Goal: Information Seeking & Learning: Learn about a topic

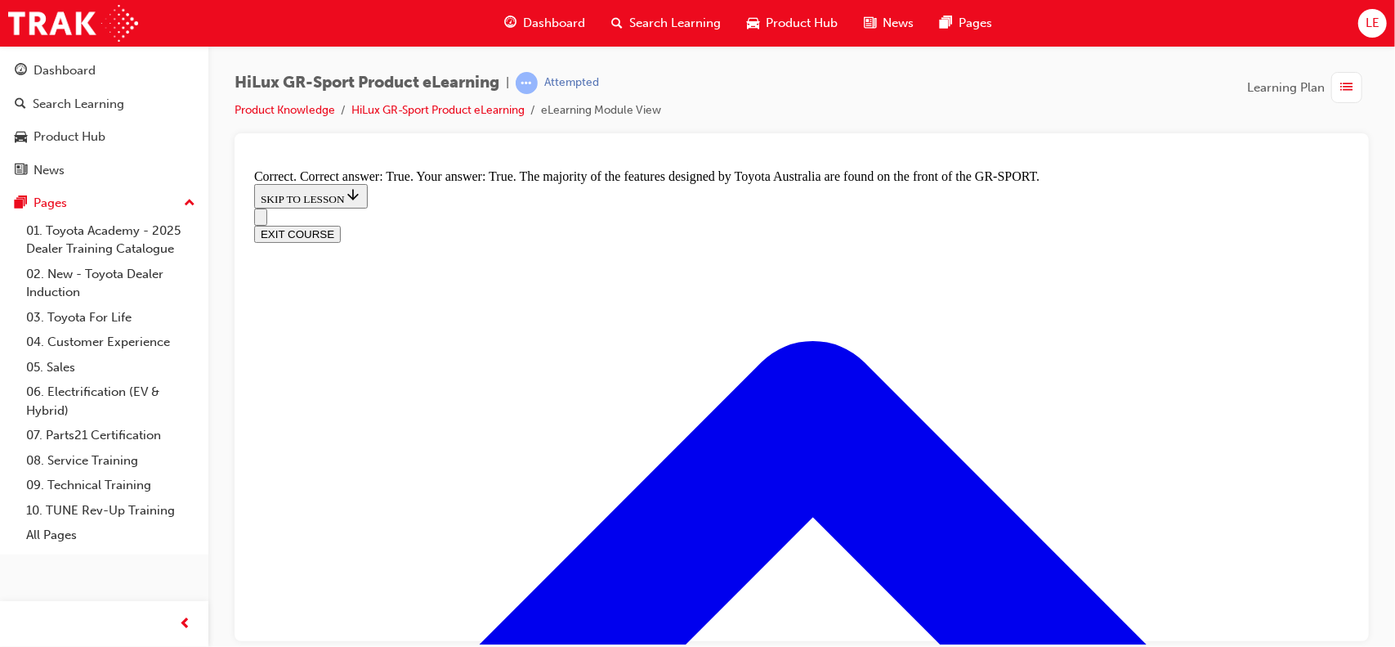
scroll to position [2070, 0]
radio input "true"
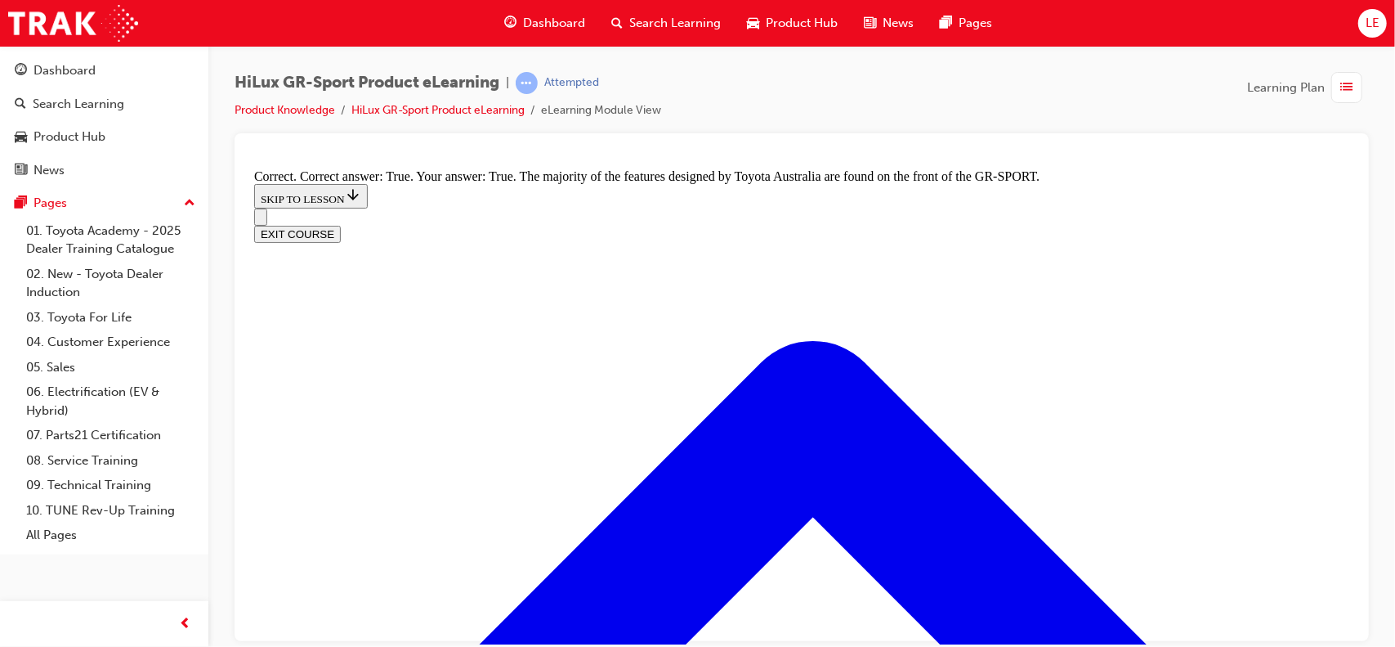
scroll to position [2080, 0]
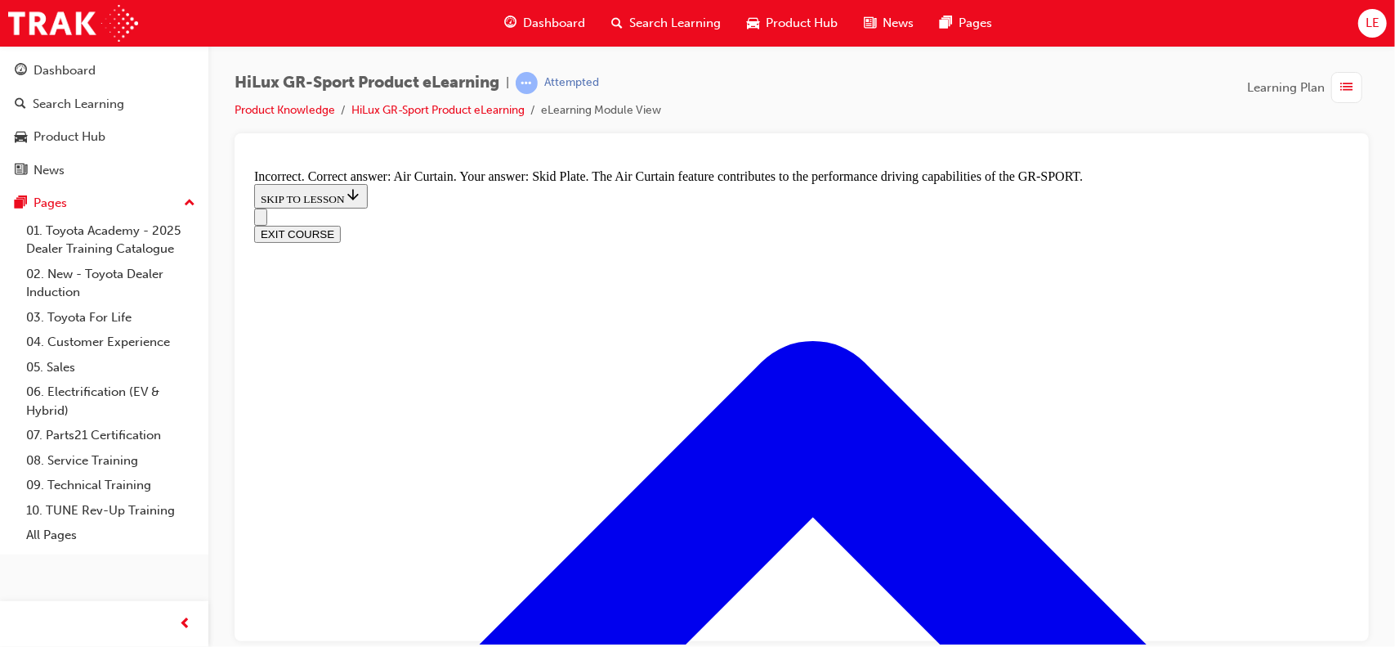
radio input "true"
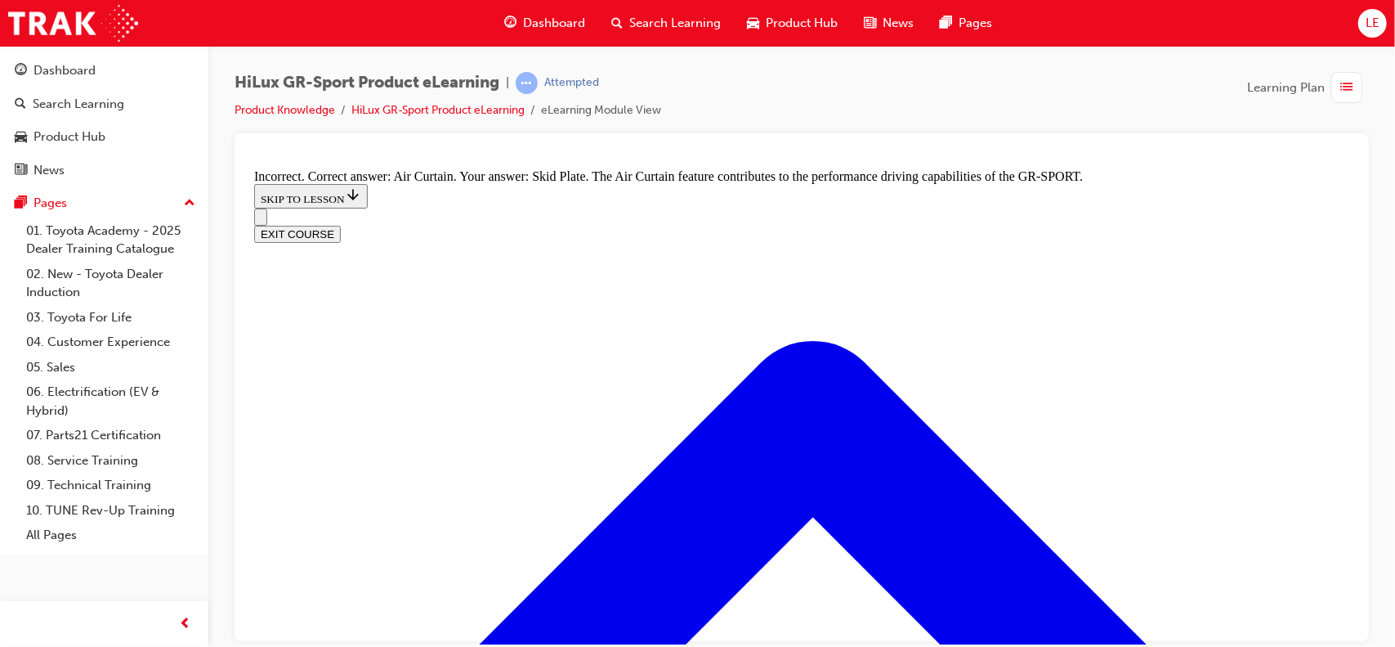
radio input "true"
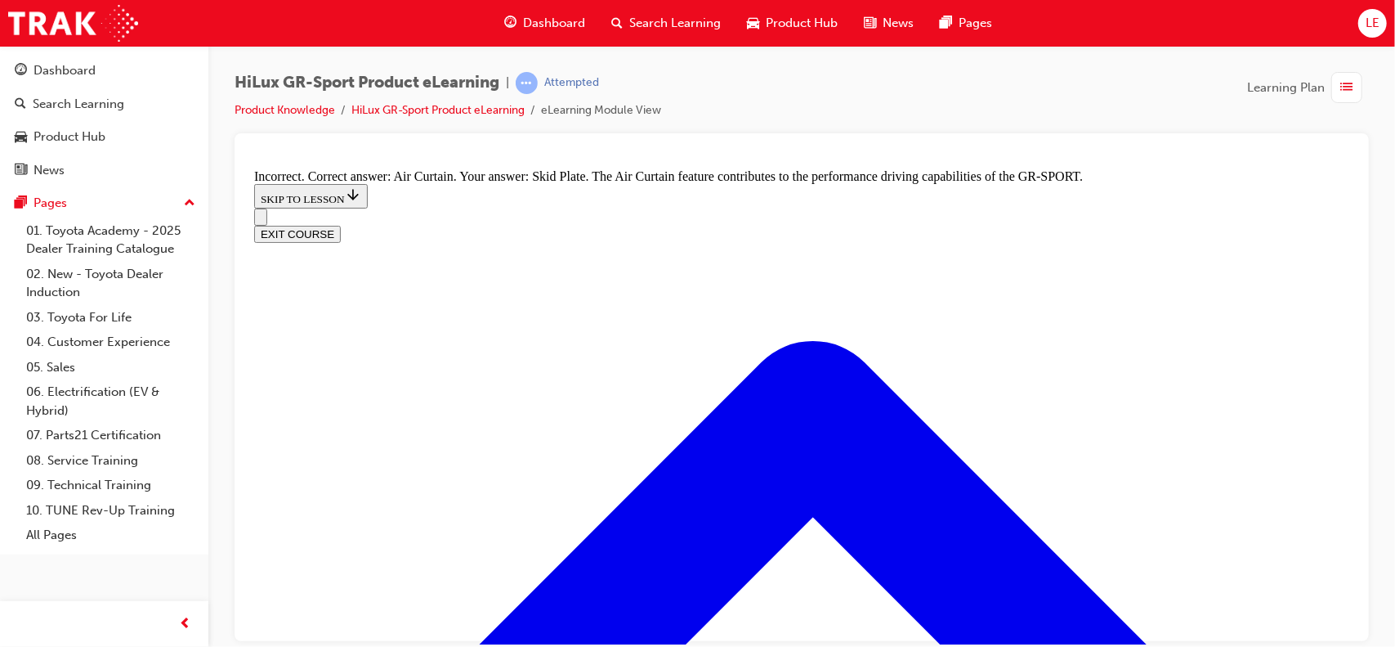
drag, startPoint x: 789, startPoint y: 525, endPoint x: 797, endPoint y: 546, distance: 22.8
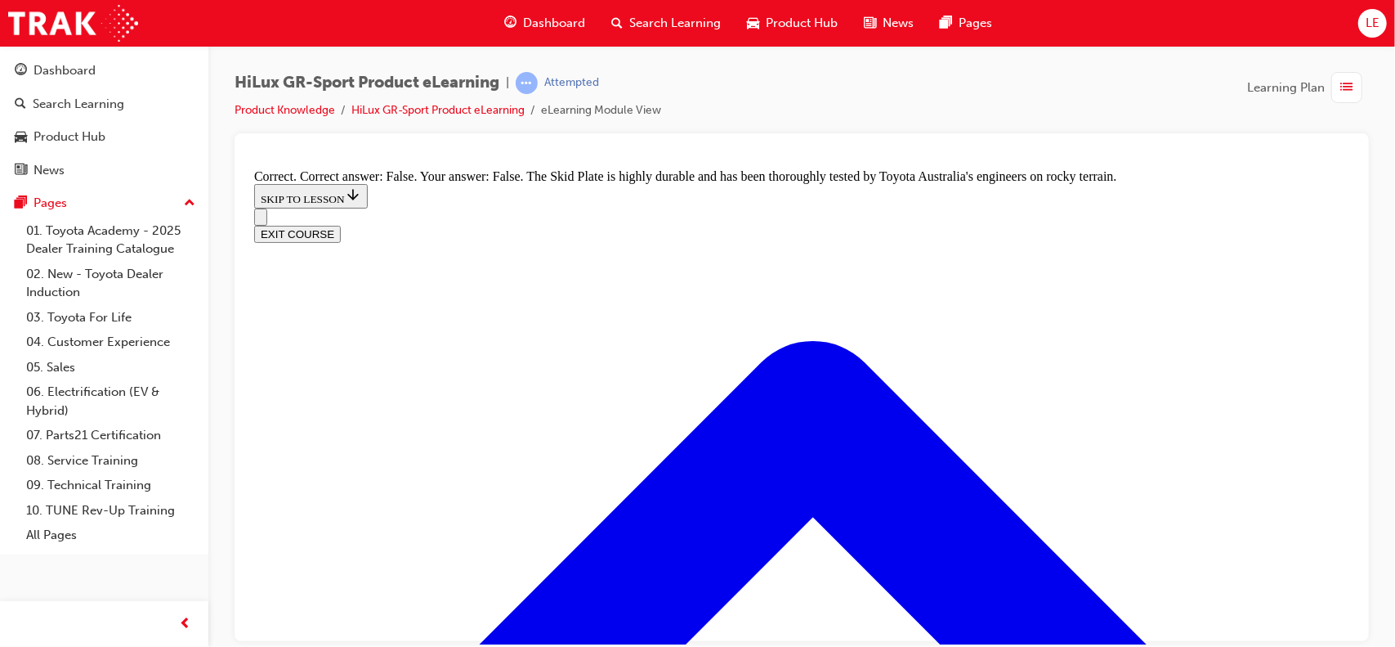
scroll to position [51, 0]
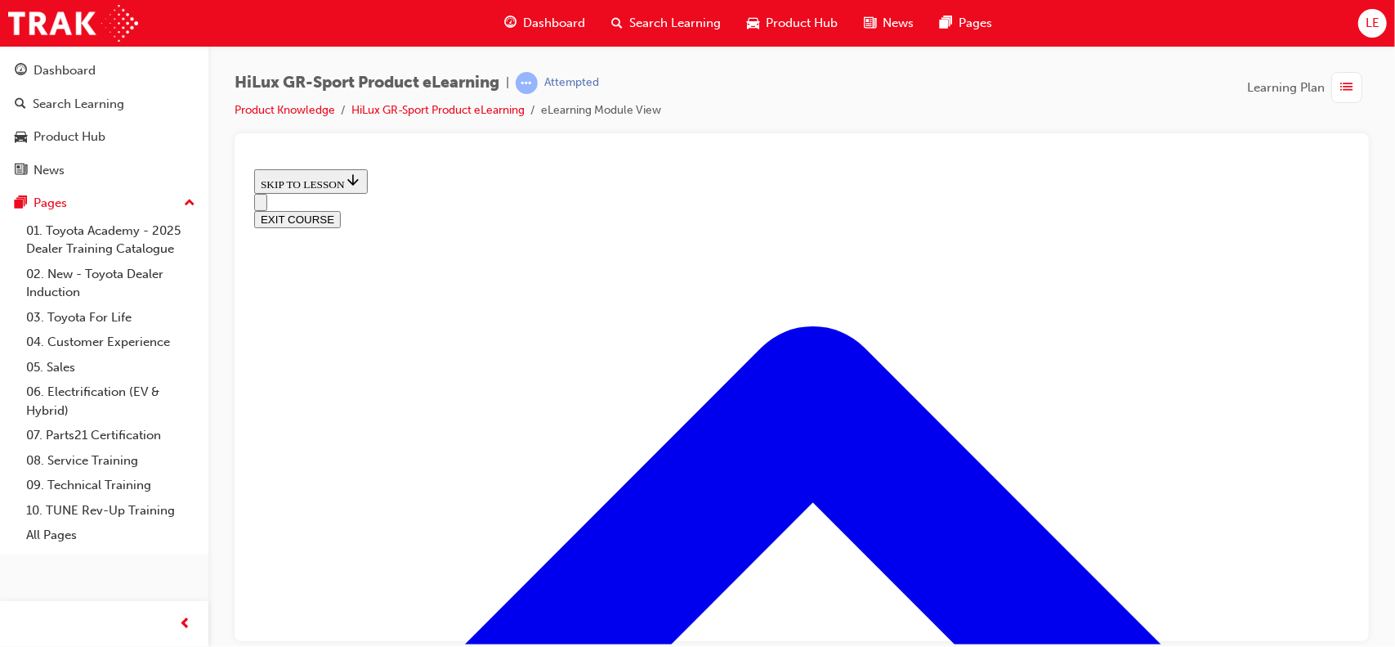
drag, startPoint x: 812, startPoint y: 444, endPoint x: 831, endPoint y: 453, distance: 20.8
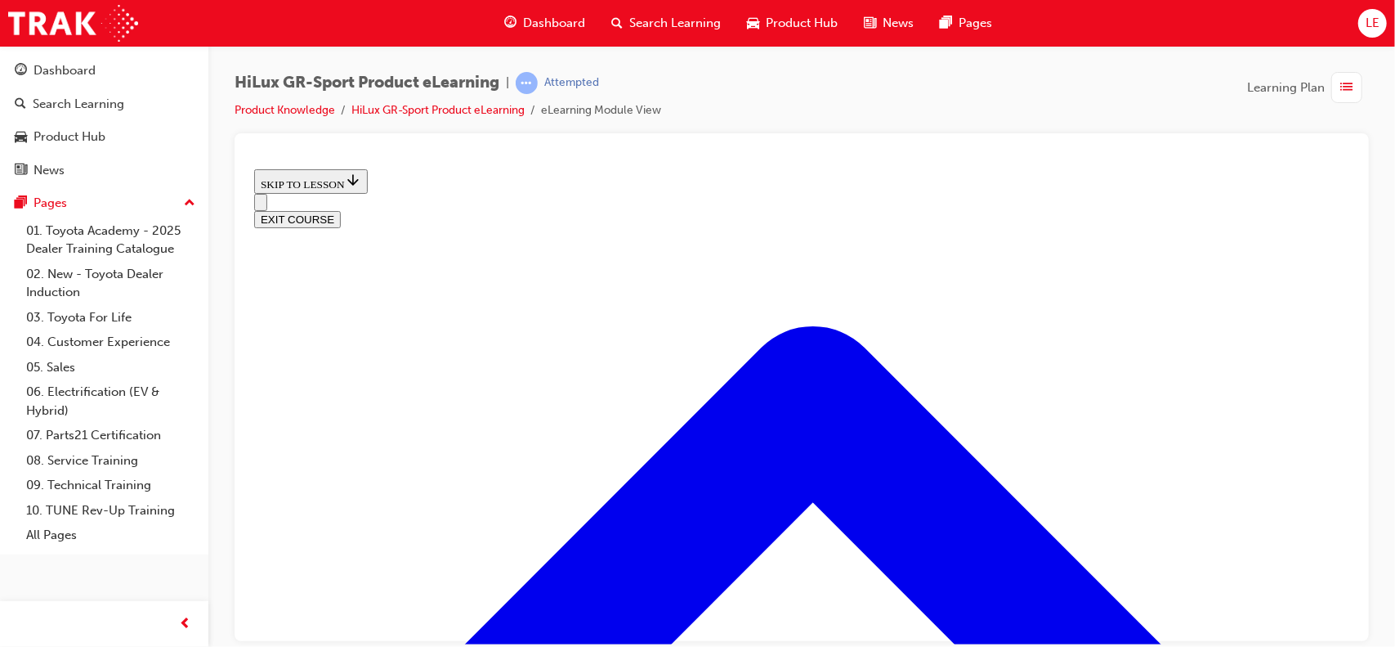
drag, startPoint x: 1160, startPoint y: 490, endPoint x: 1170, endPoint y: 487, distance: 11.1
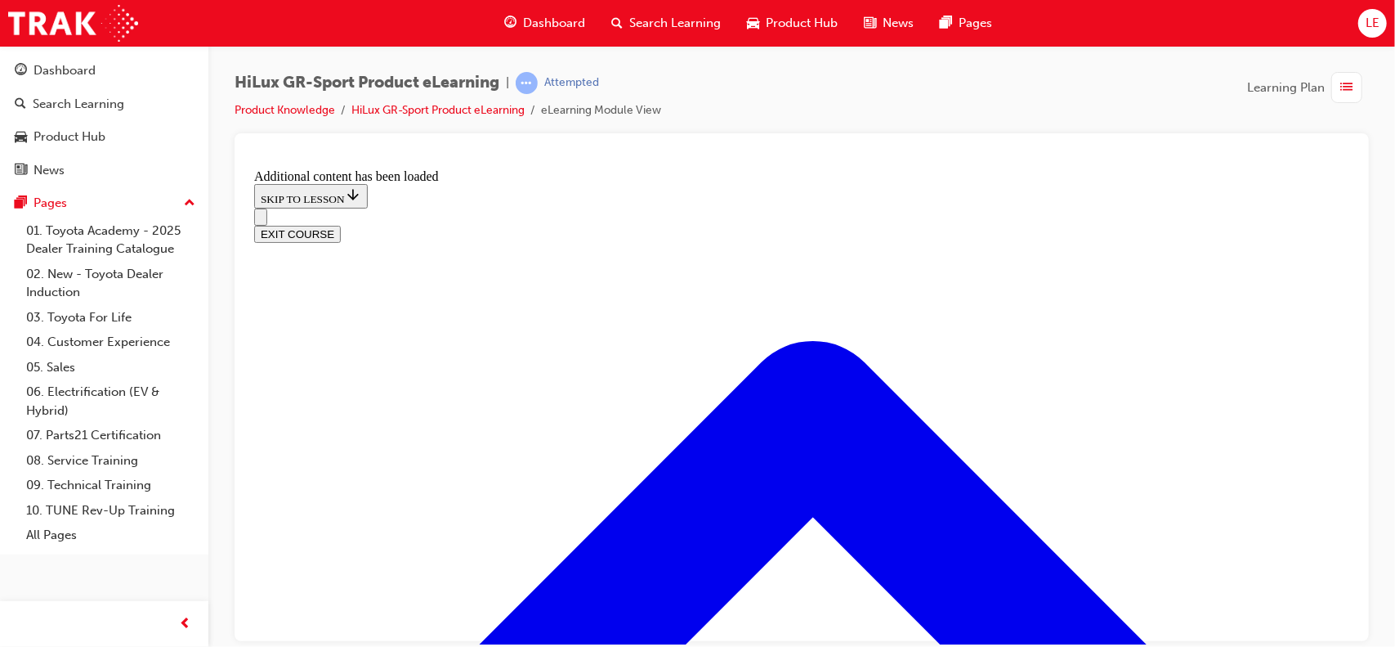
scroll to position [783, 0]
radio input "true"
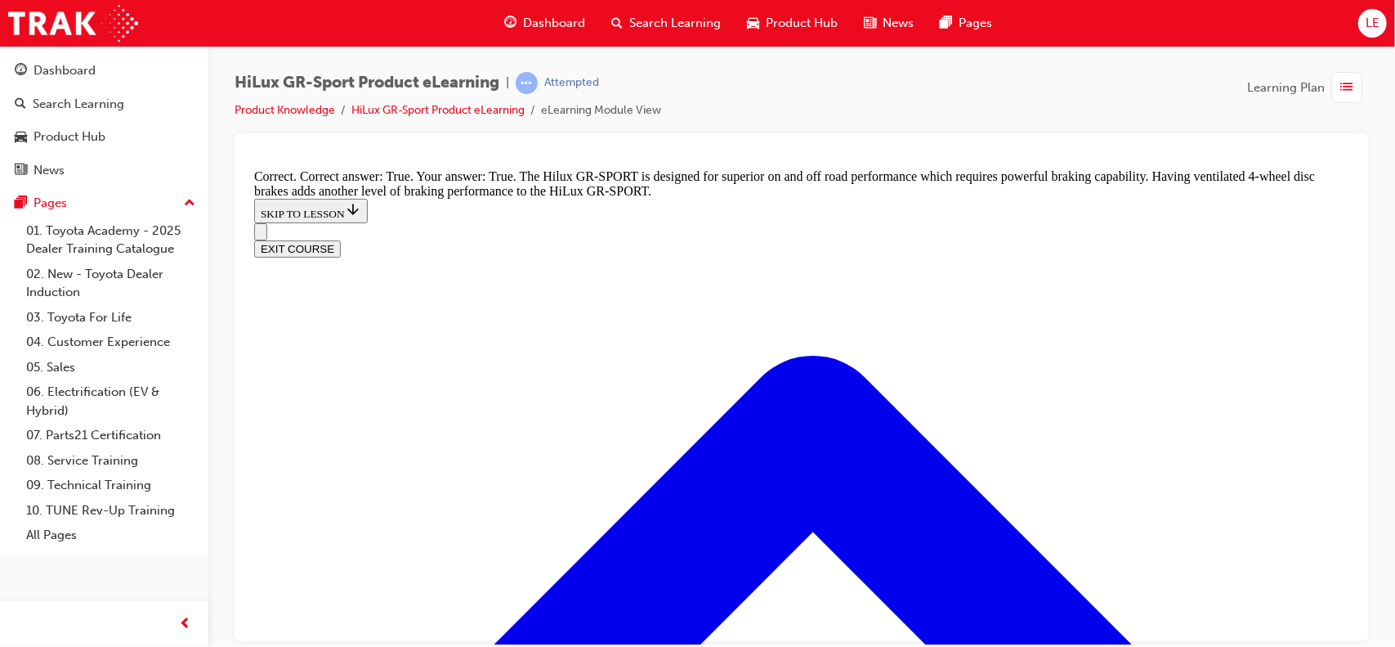
scroll to position [1243, 0]
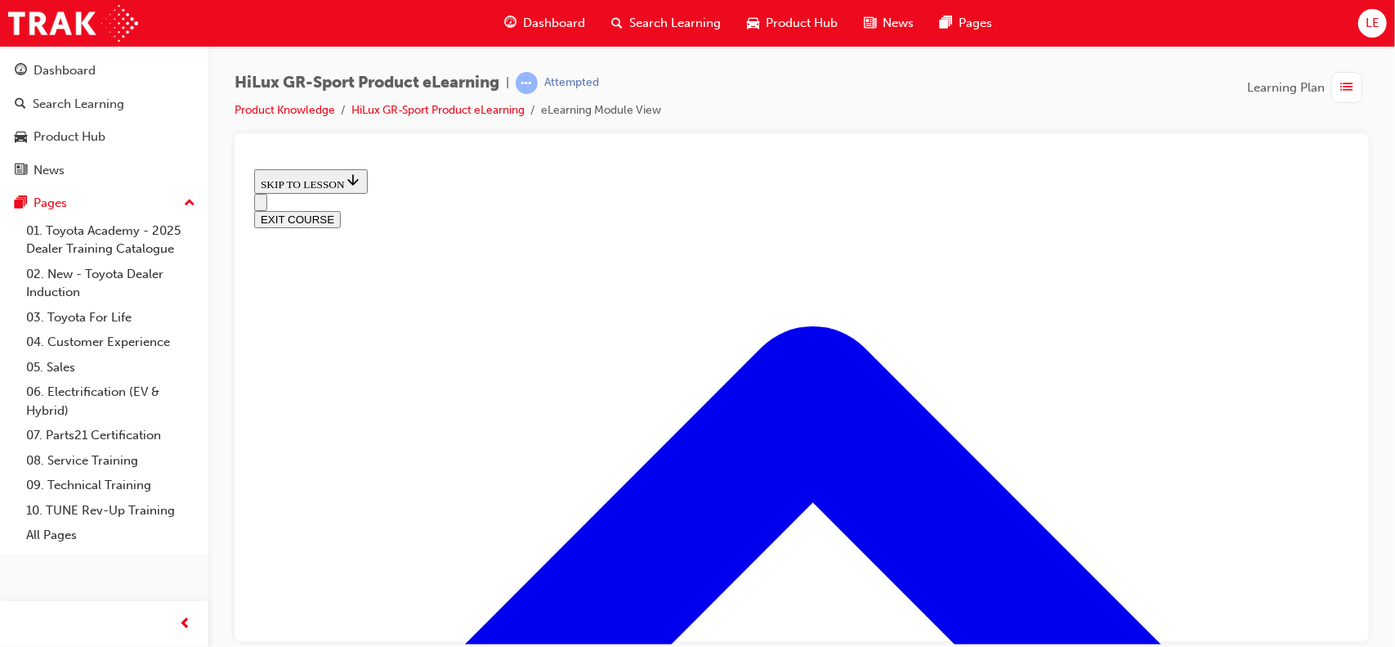
scroll to position [1522, 0]
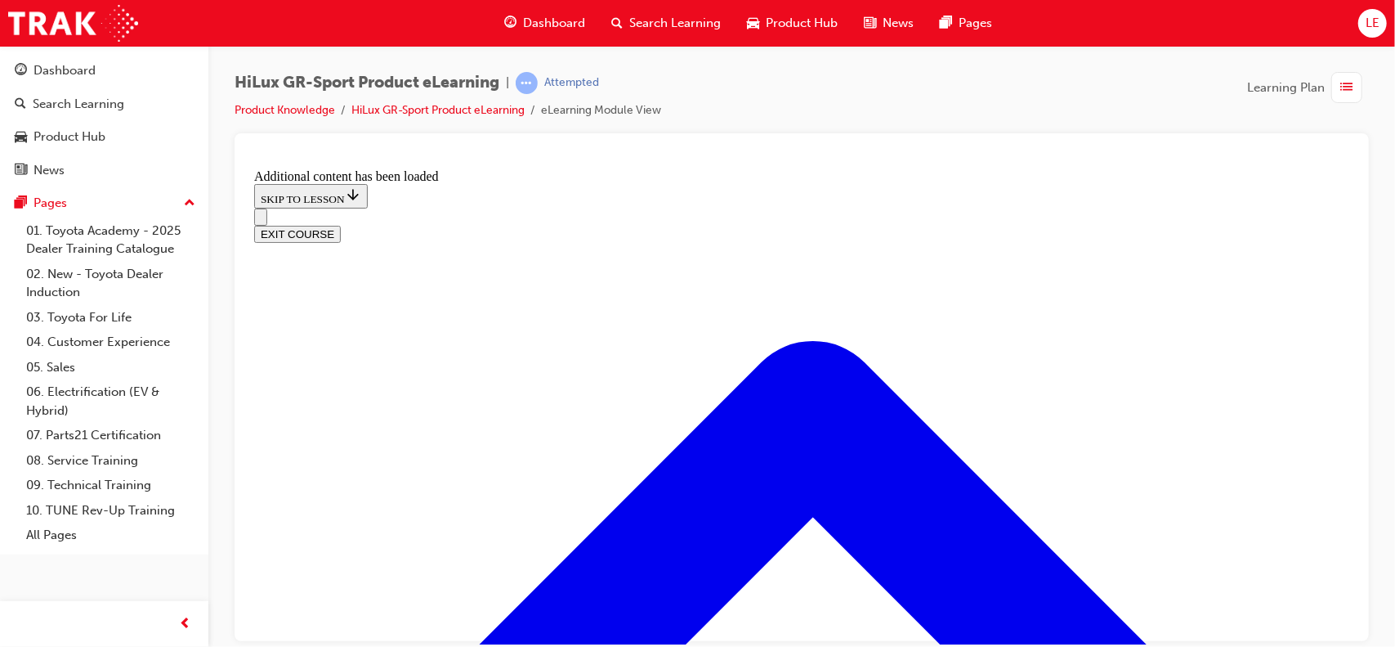
scroll to position [2011, 0]
checkbox input "true"
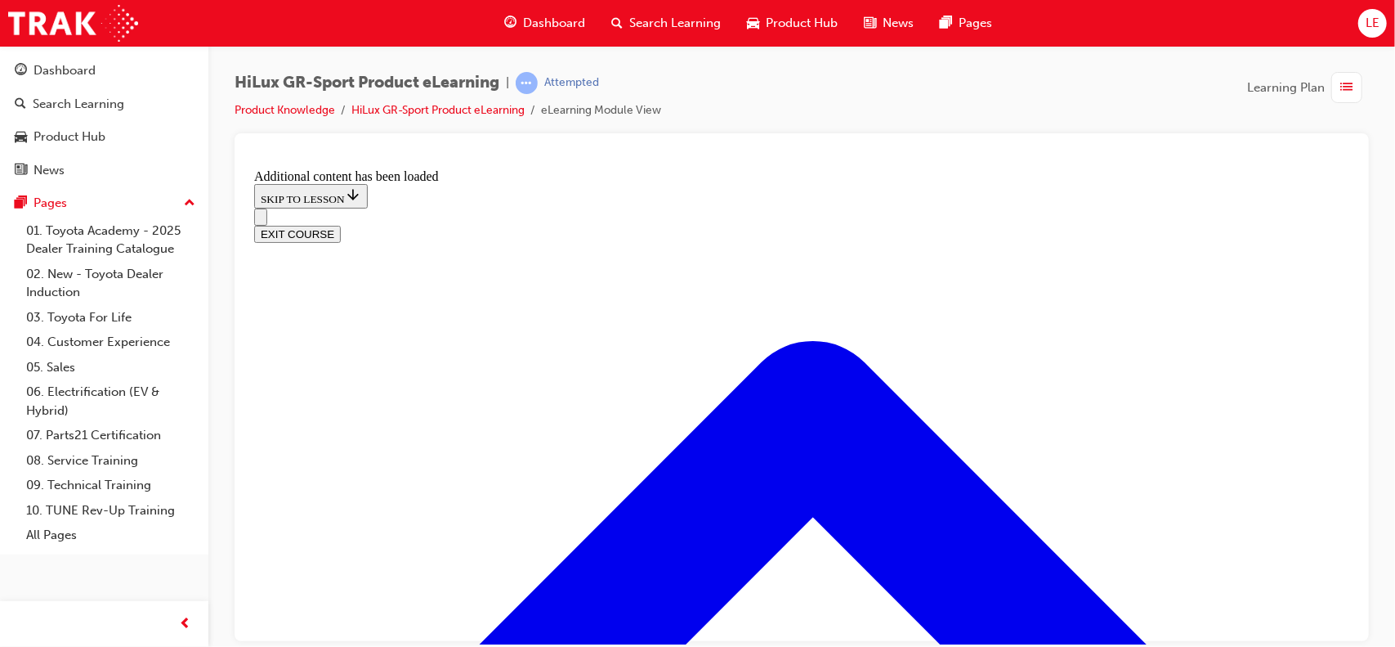
checkbox input "true"
drag, startPoint x: 557, startPoint y: 463, endPoint x: 584, endPoint y: 520, distance: 63.3
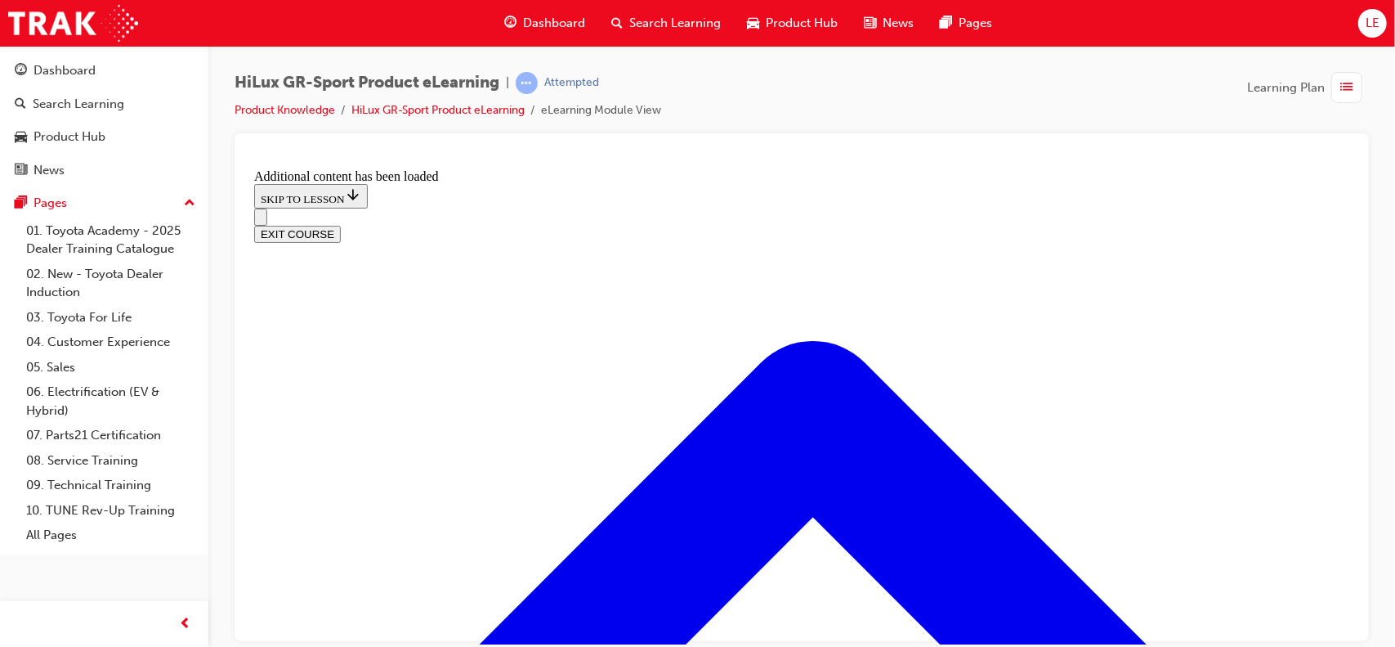
checkbox input "false"
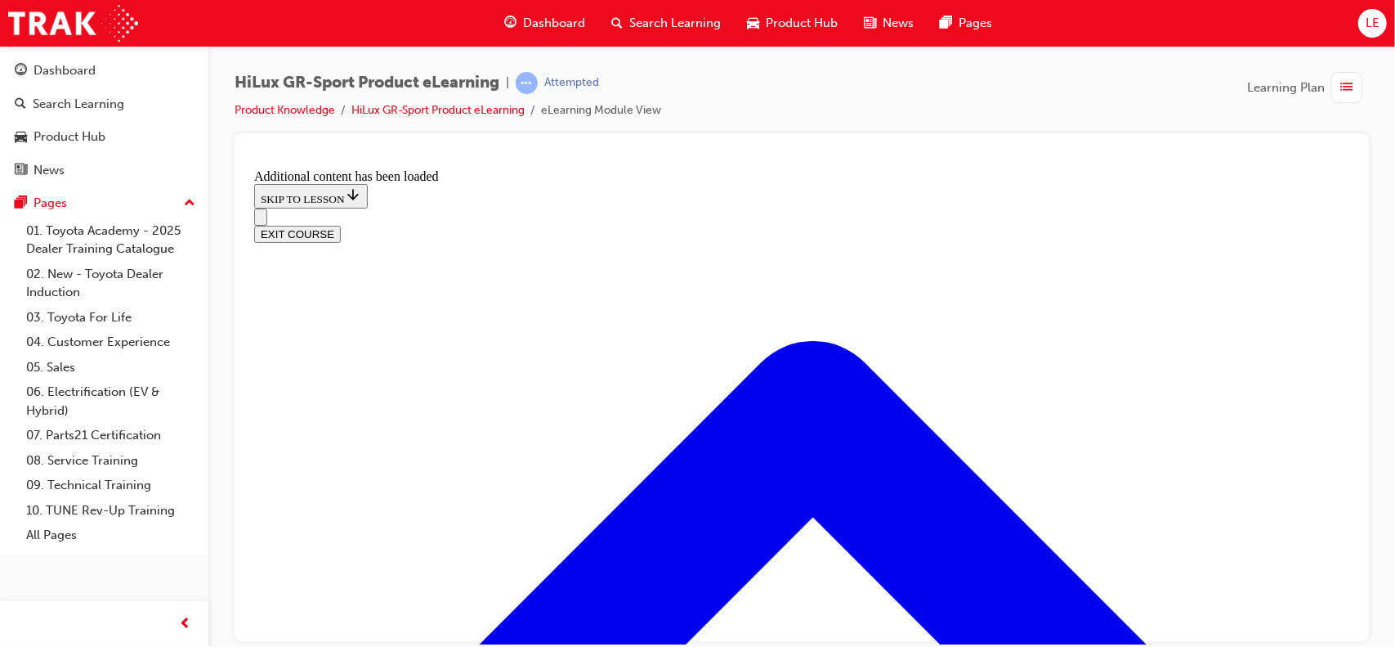
checkbox input "true"
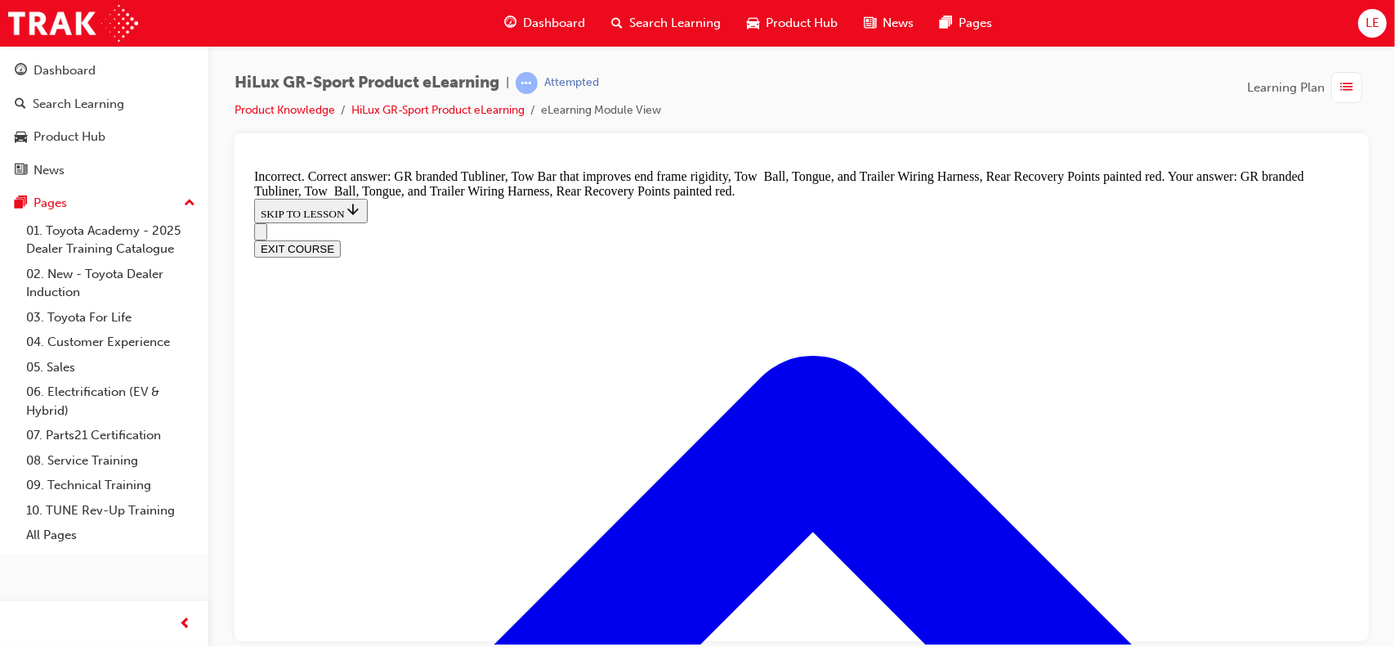
scroll to position [2277, 0]
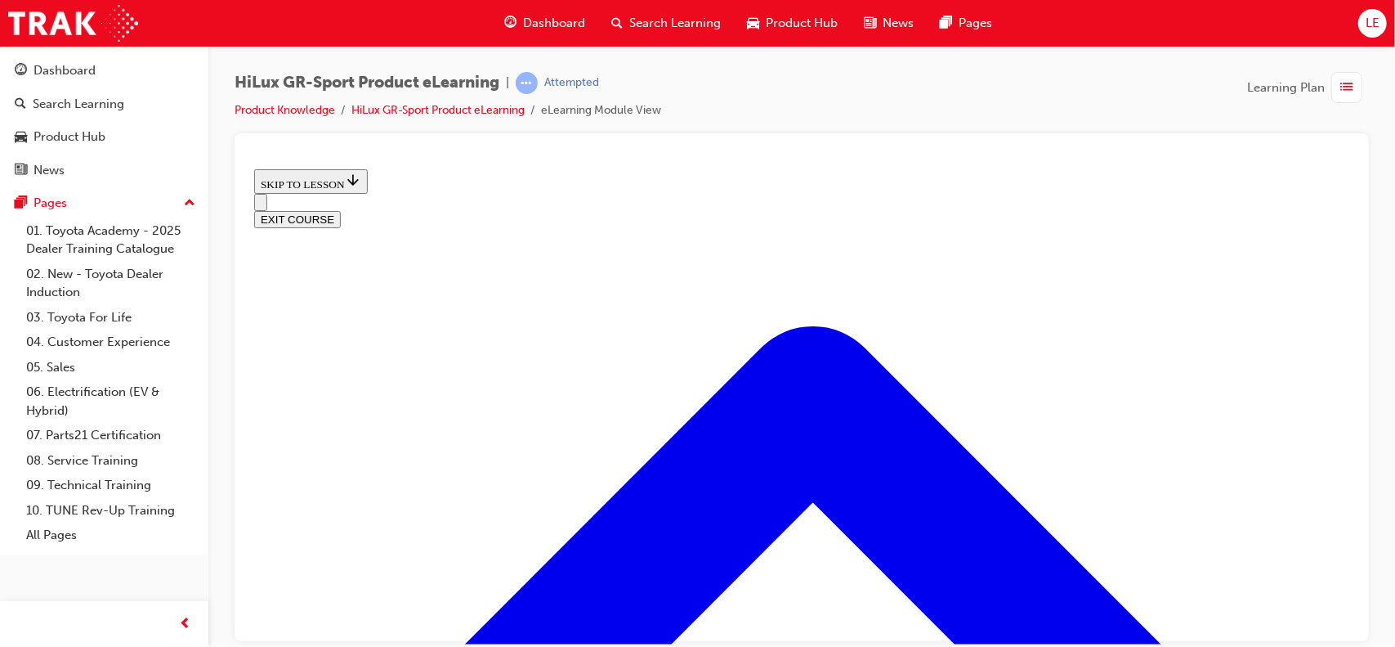
scroll to position [639, 0]
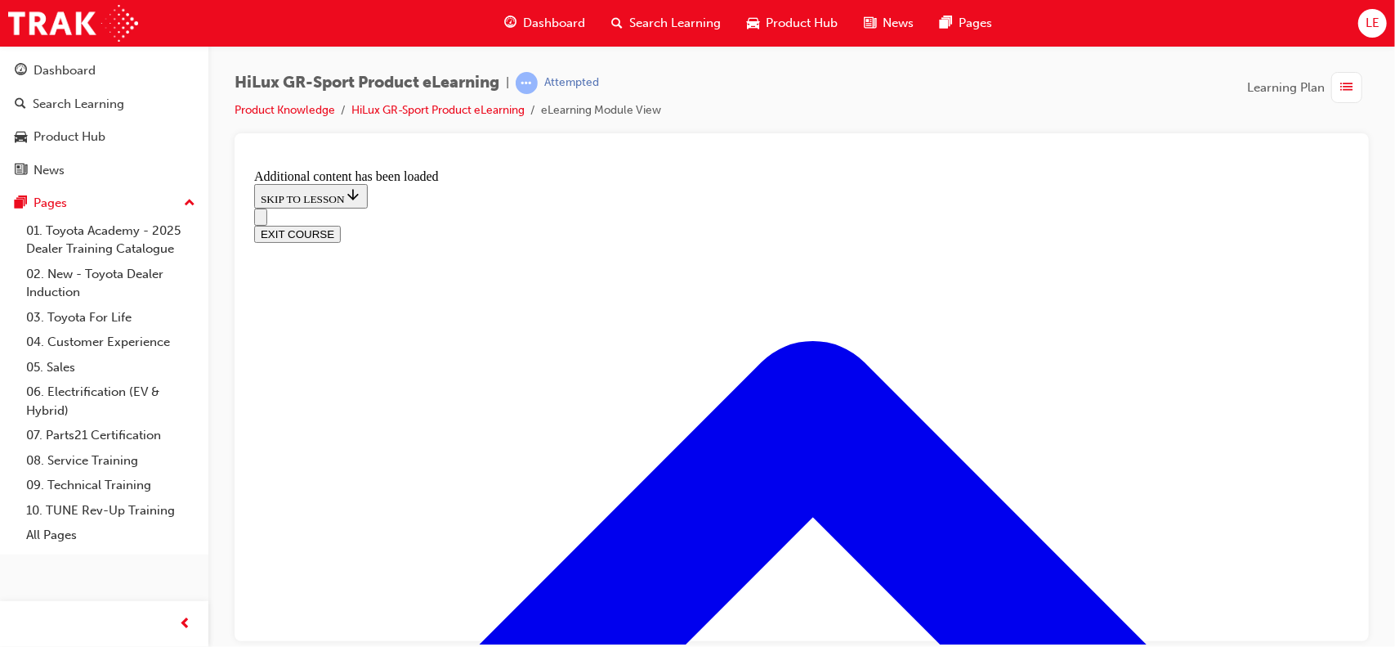
scroll to position [1540, 0]
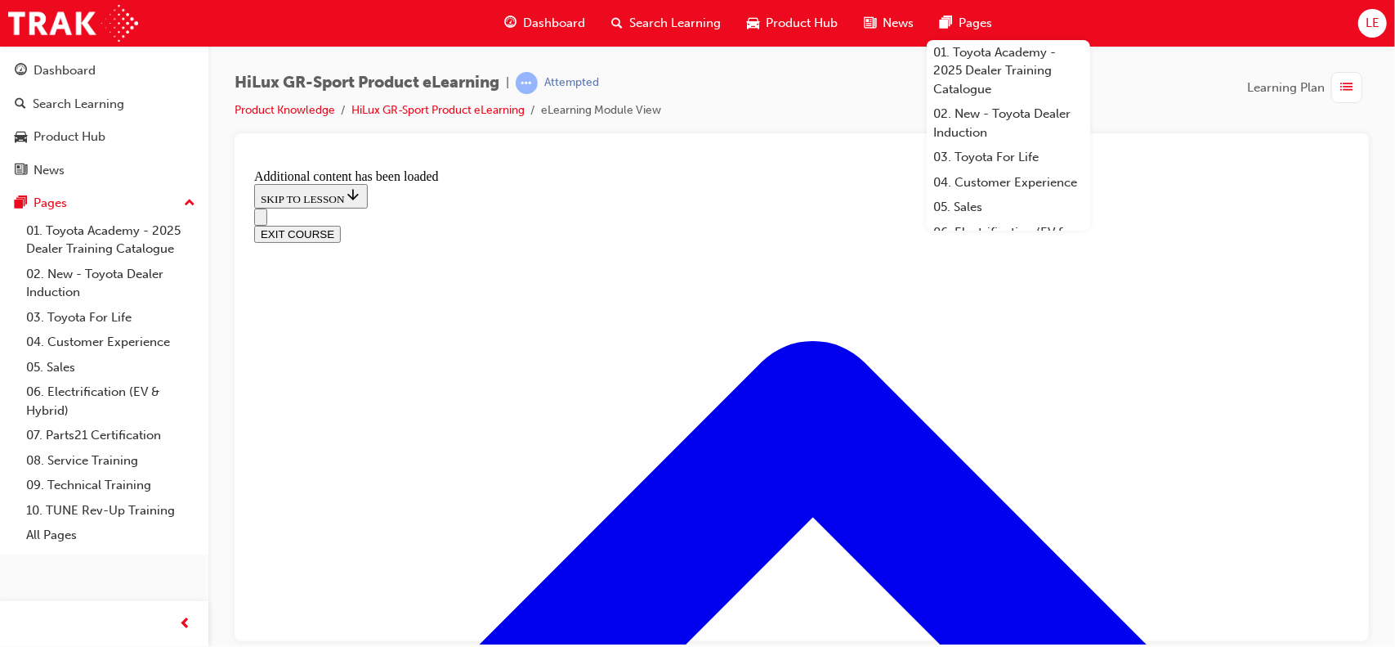
checkbox input "true"
drag, startPoint x: 557, startPoint y: 469, endPoint x: 573, endPoint y: 529, distance: 61.9
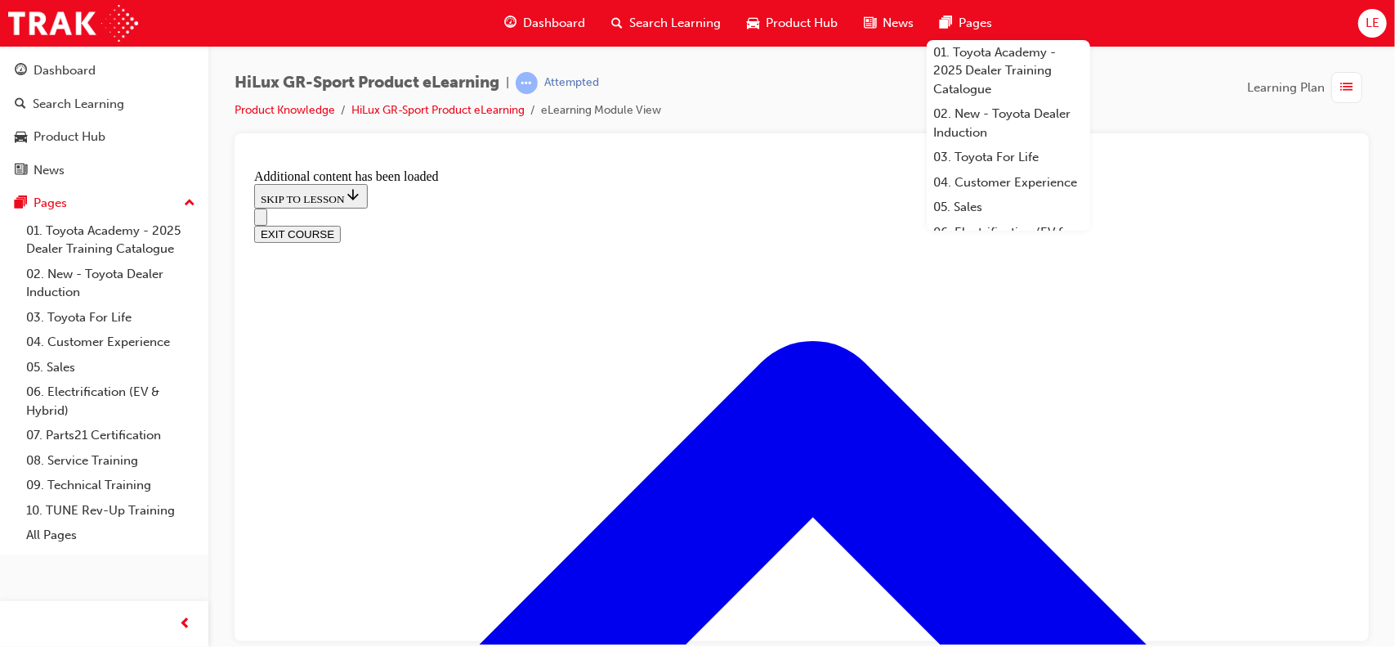
checkbox input "true"
drag, startPoint x: 568, startPoint y: 546, endPoint x: 959, endPoint y: 510, distance: 392.3
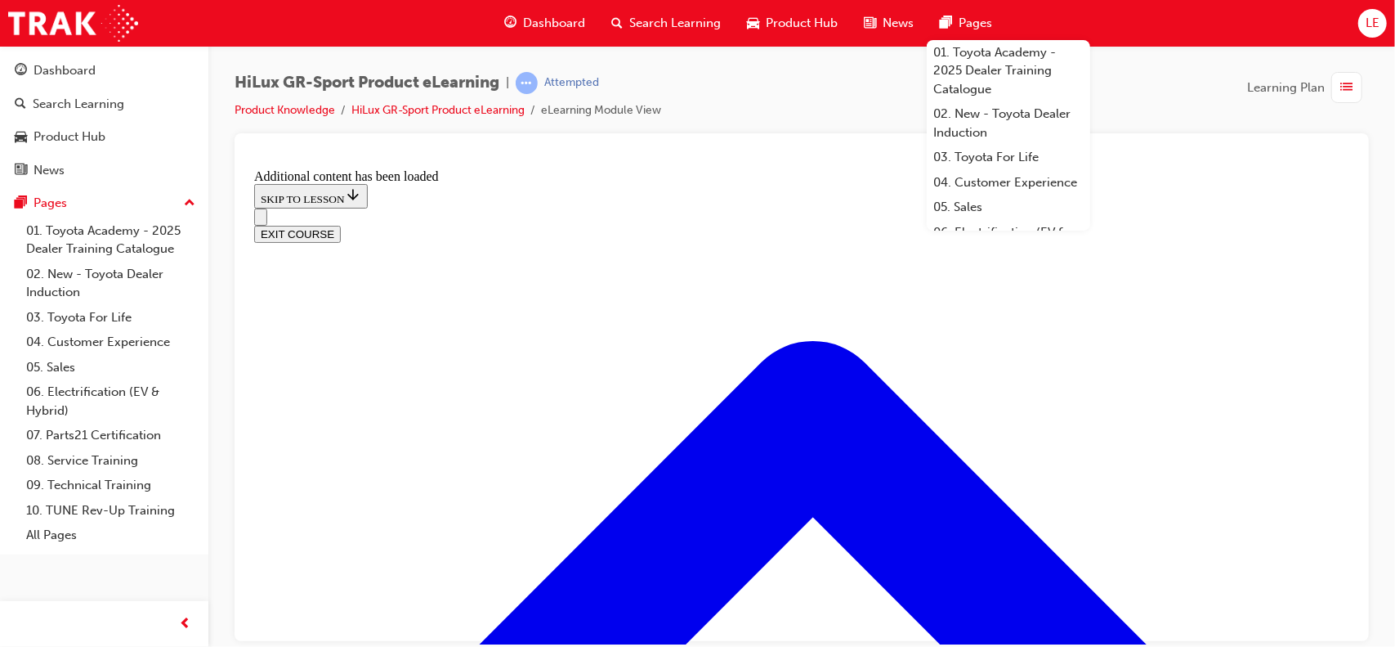
checkbox input "true"
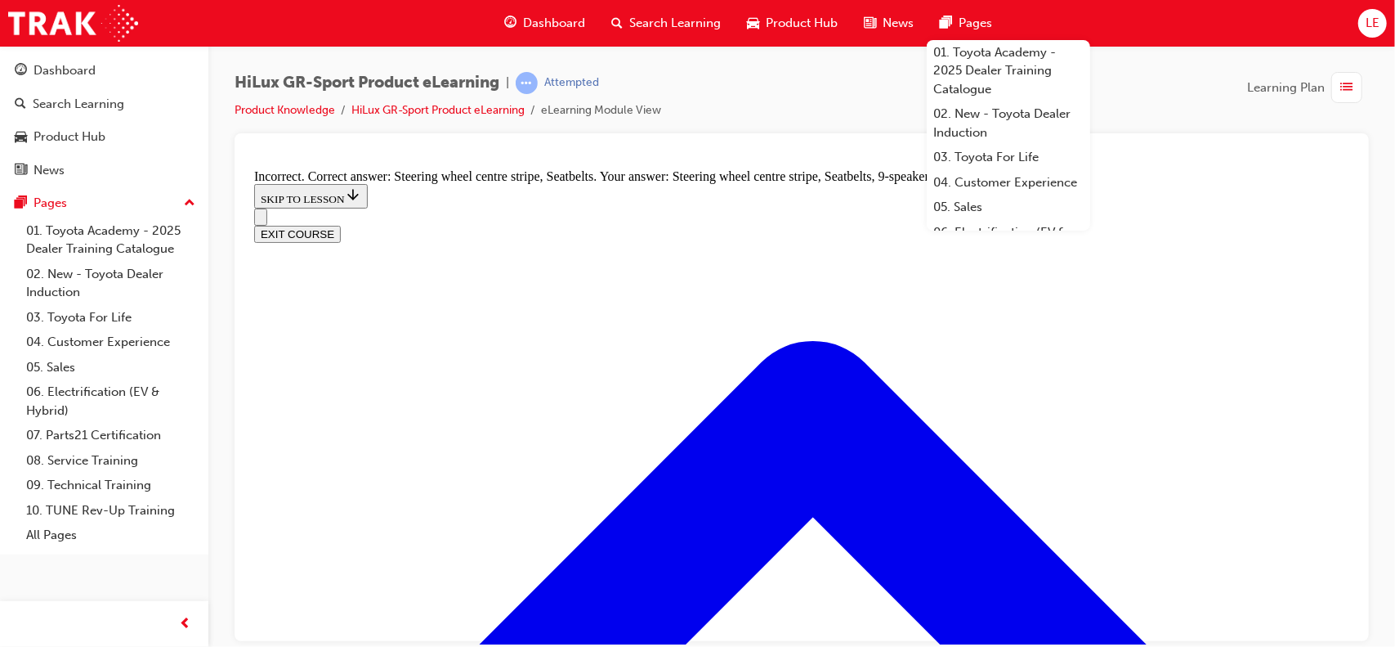
scroll to position [2255, 0]
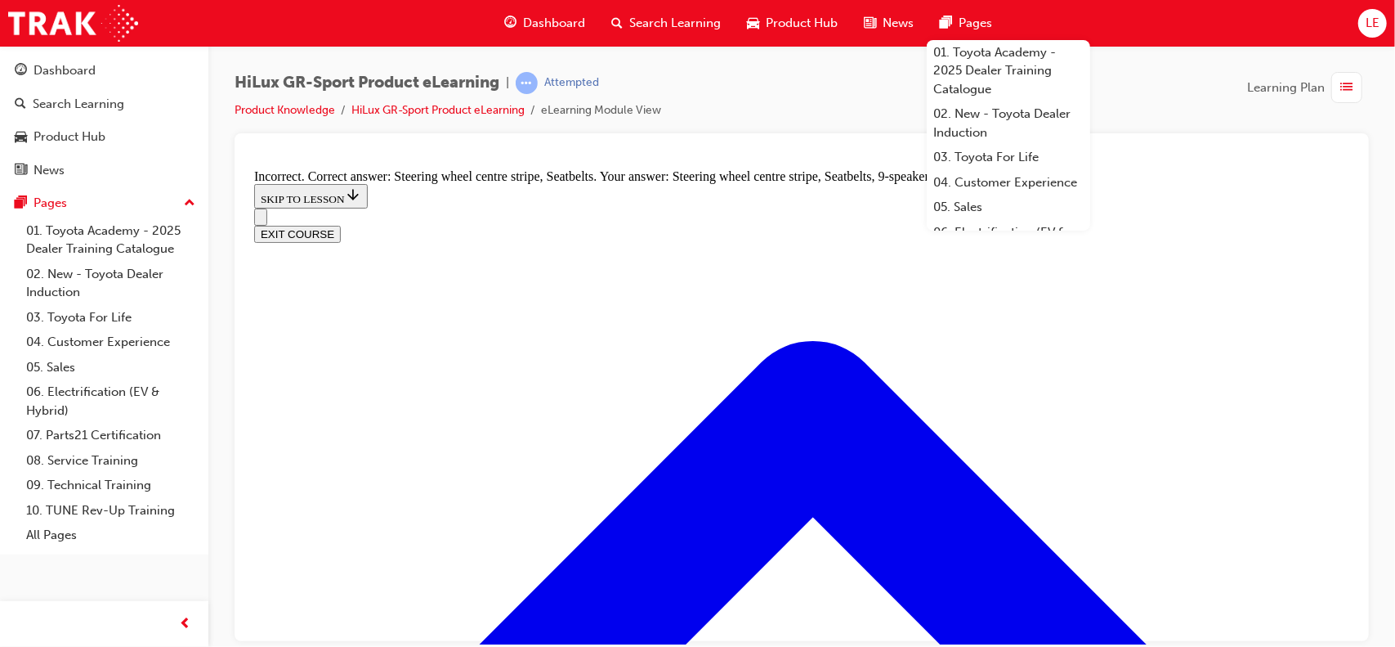
checkbox input "false"
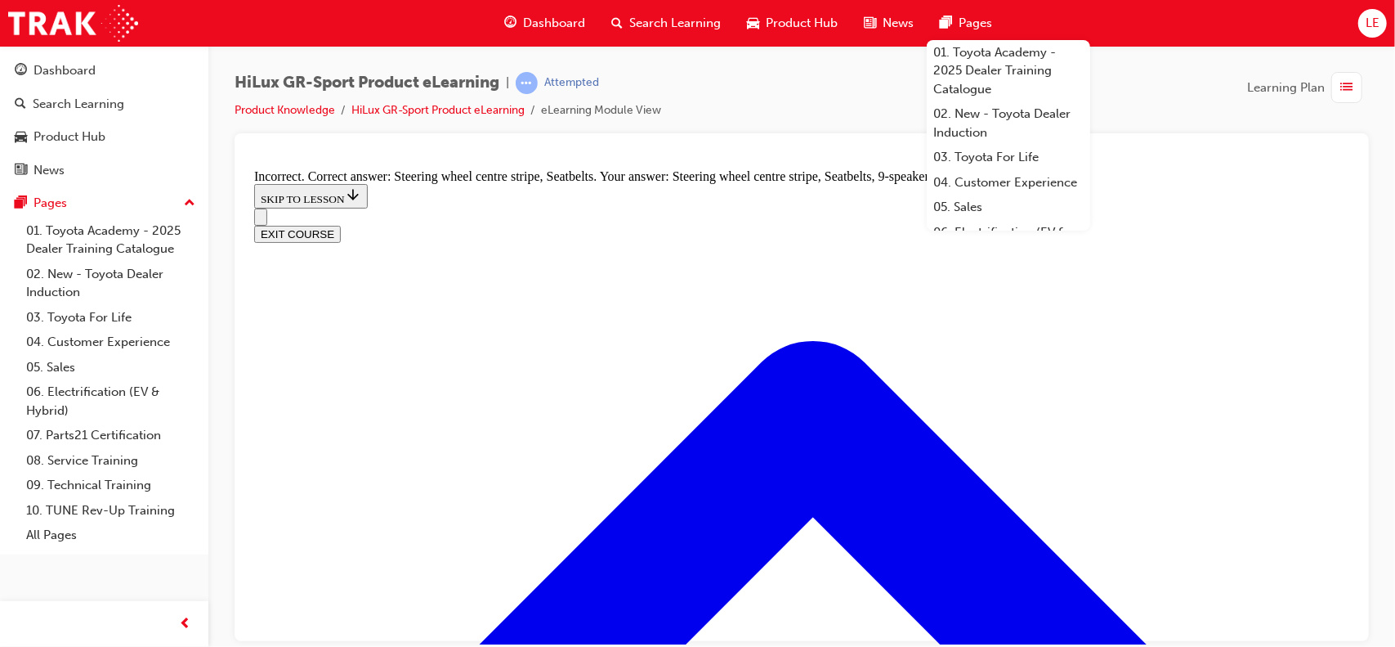
checkbox input "false"
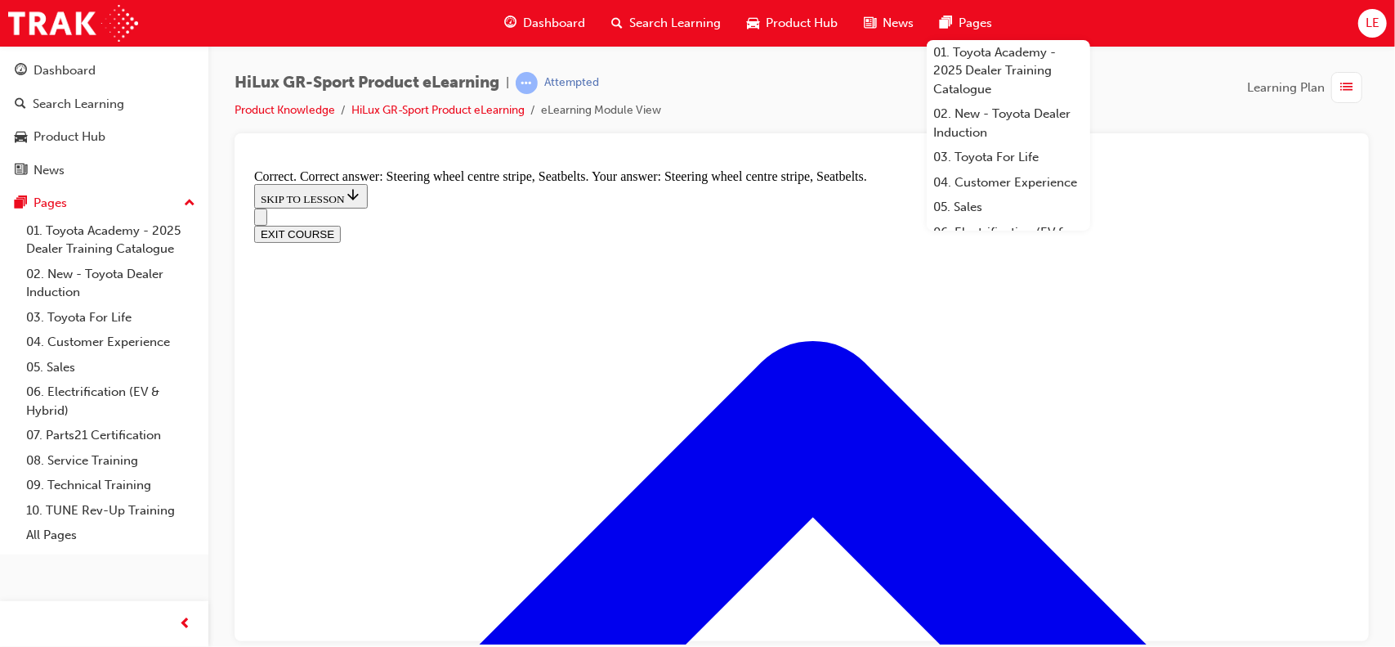
scroll to position [2450, 0]
drag, startPoint x: 620, startPoint y: 460, endPoint x: 650, endPoint y: 471, distance: 31.3
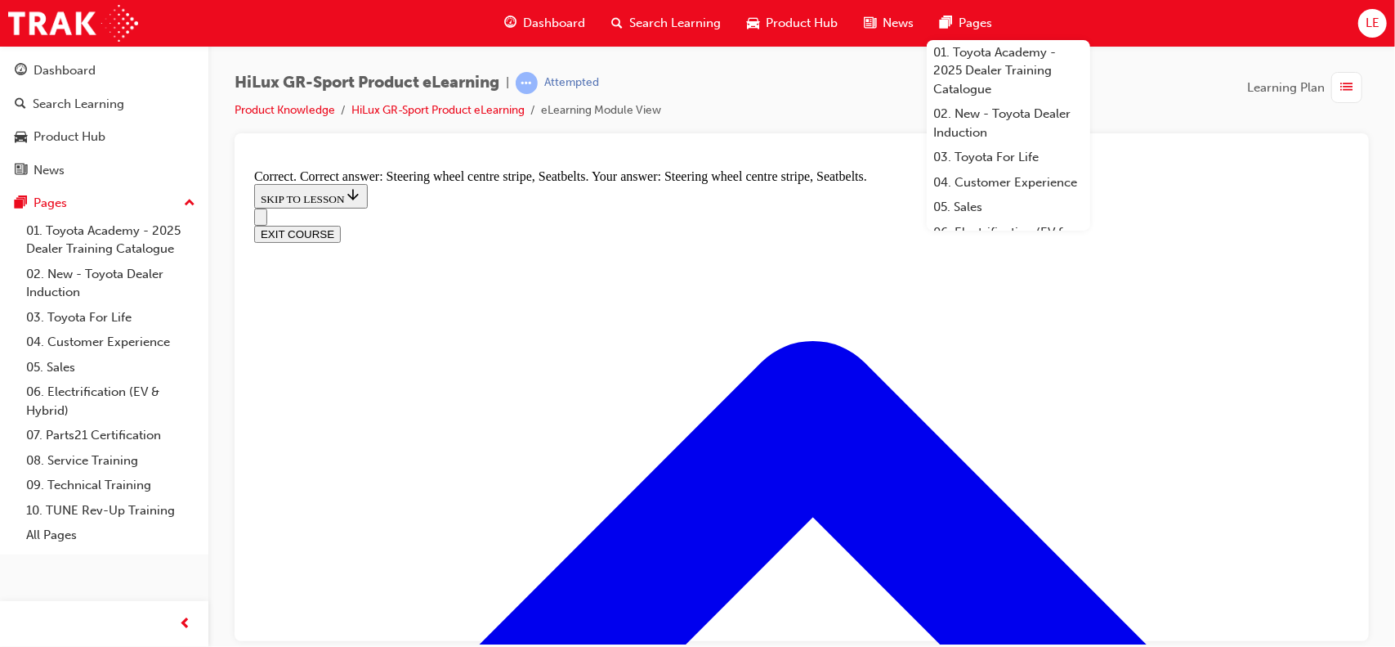
radio input "true"
drag, startPoint x: 763, startPoint y: 561, endPoint x: 772, endPoint y: 583, distance: 23.8
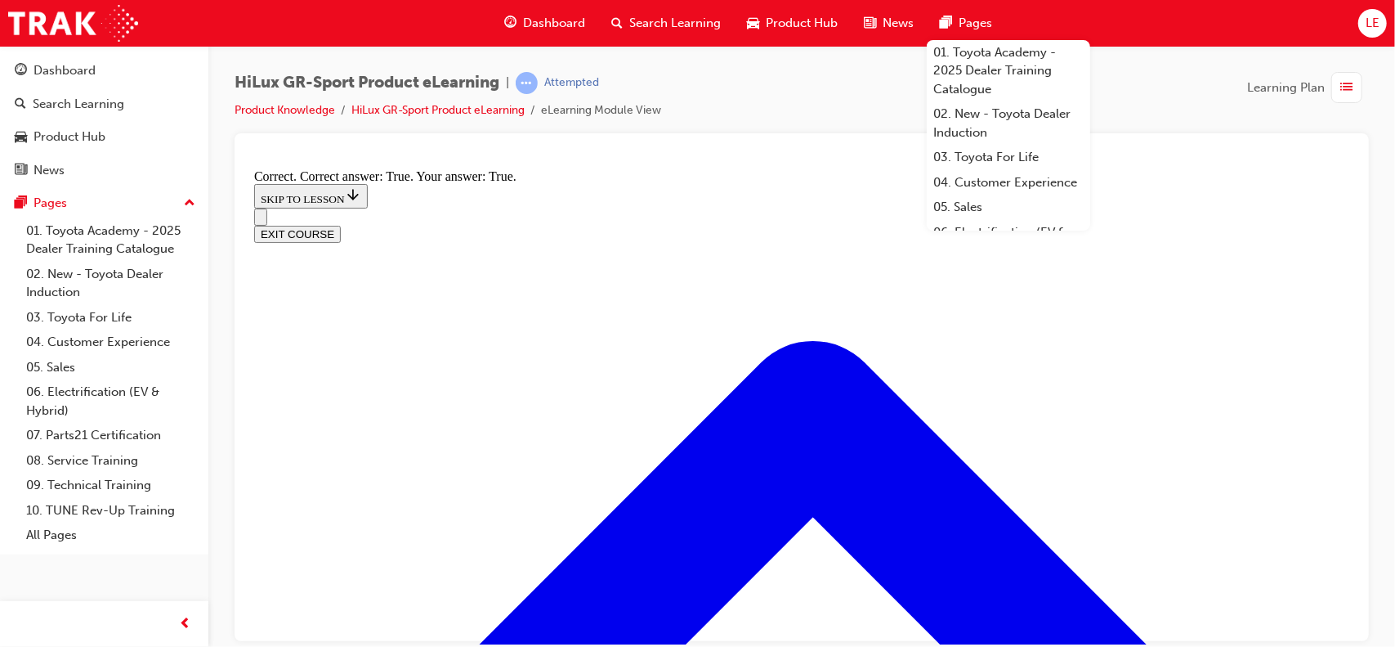
scroll to position [2736, 0]
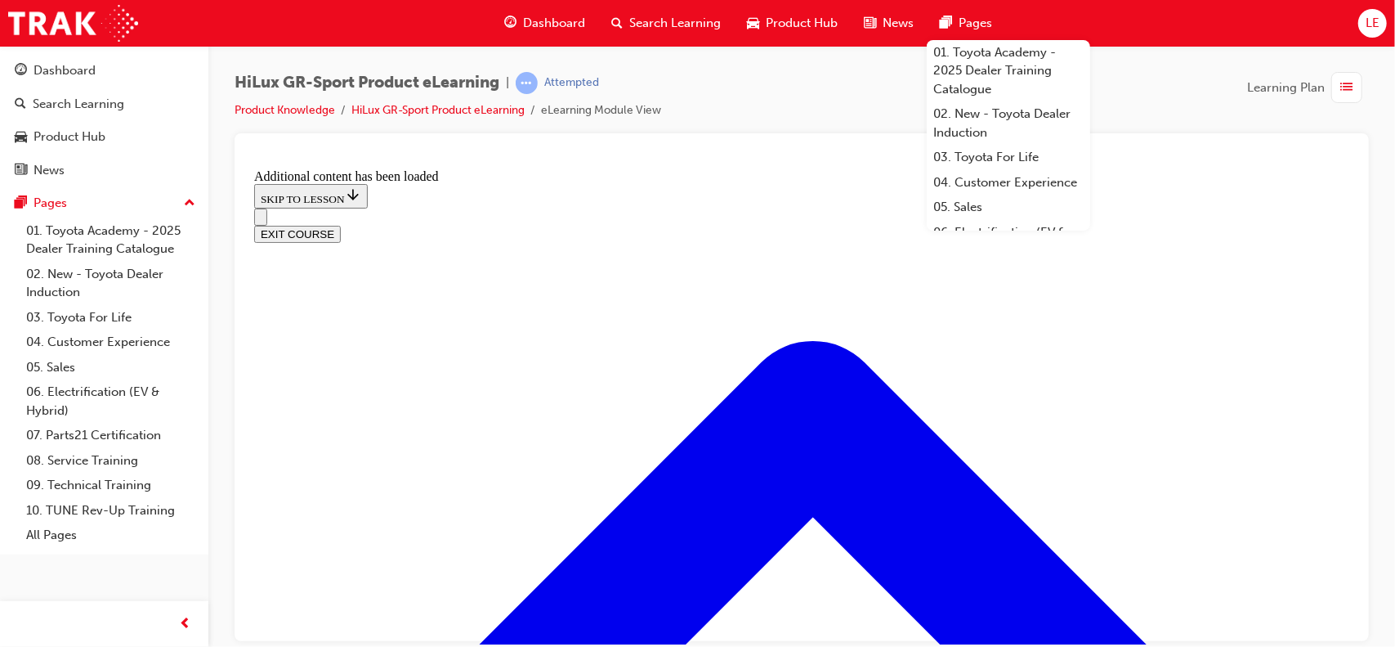
scroll to position [1046, 0]
radio input "true"
drag, startPoint x: 824, startPoint y: 593, endPoint x: 823, endPoint y: 603, distance: 9.8
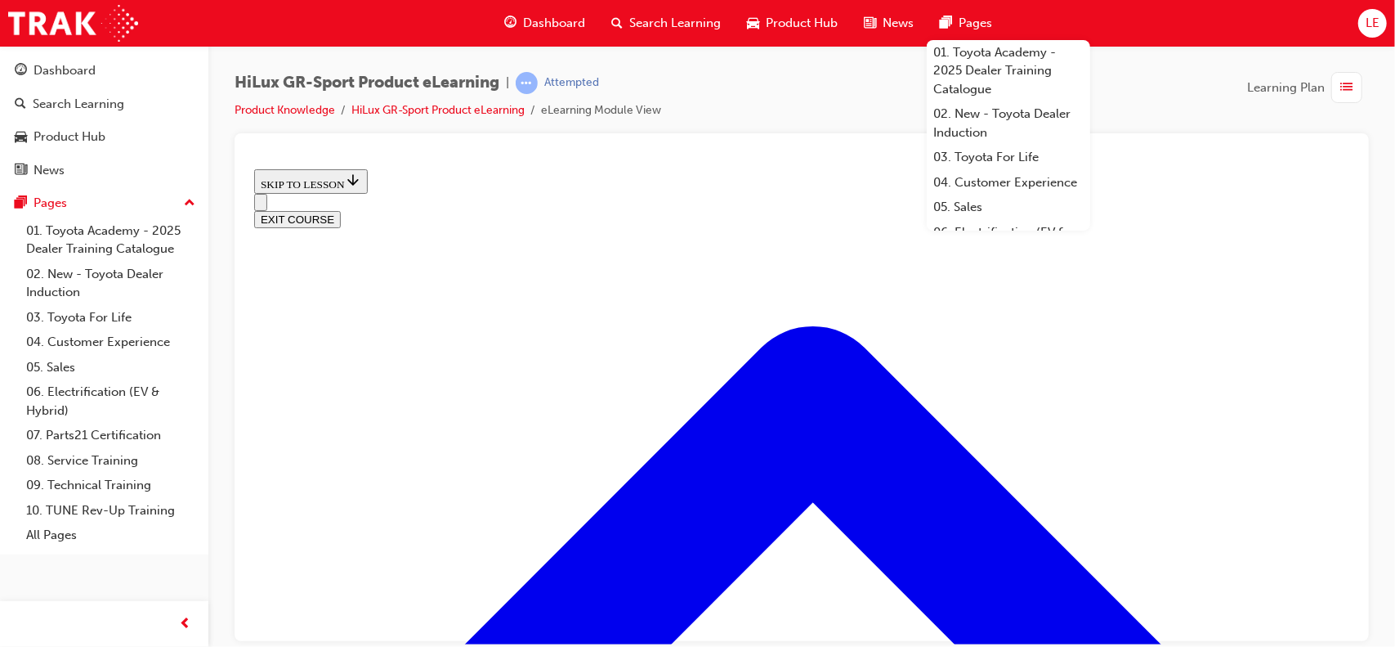
scroll to position [2035, 0]
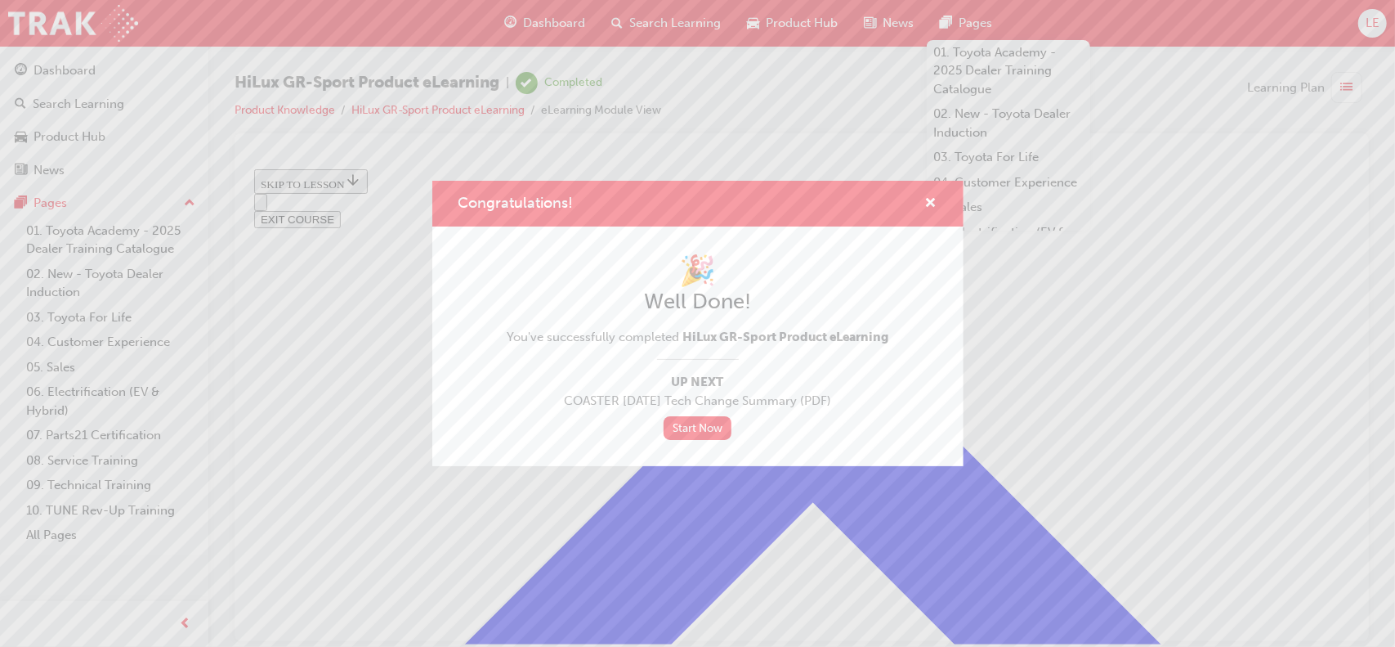
click at [691, 454] on div "🎉 Well Done! You've successfully completed HiLux GR-Sport Product eLearning Up …" at bounding box center [697, 345] width 531 height 239
click at [928, 192] on div "Congratulations!" at bounding box center [697, 204] width 531 height 47
click at [939, 207] on div "Congratulations!" at bounding box center [697, 204] width 531 height 47
click at [939, 200] on div "Congratulations!" at bounding box center [697, 204] width 531 height 47
click at [928, 200] on span "cross-icon" at bounding box center [931, 204] width 12 height 15
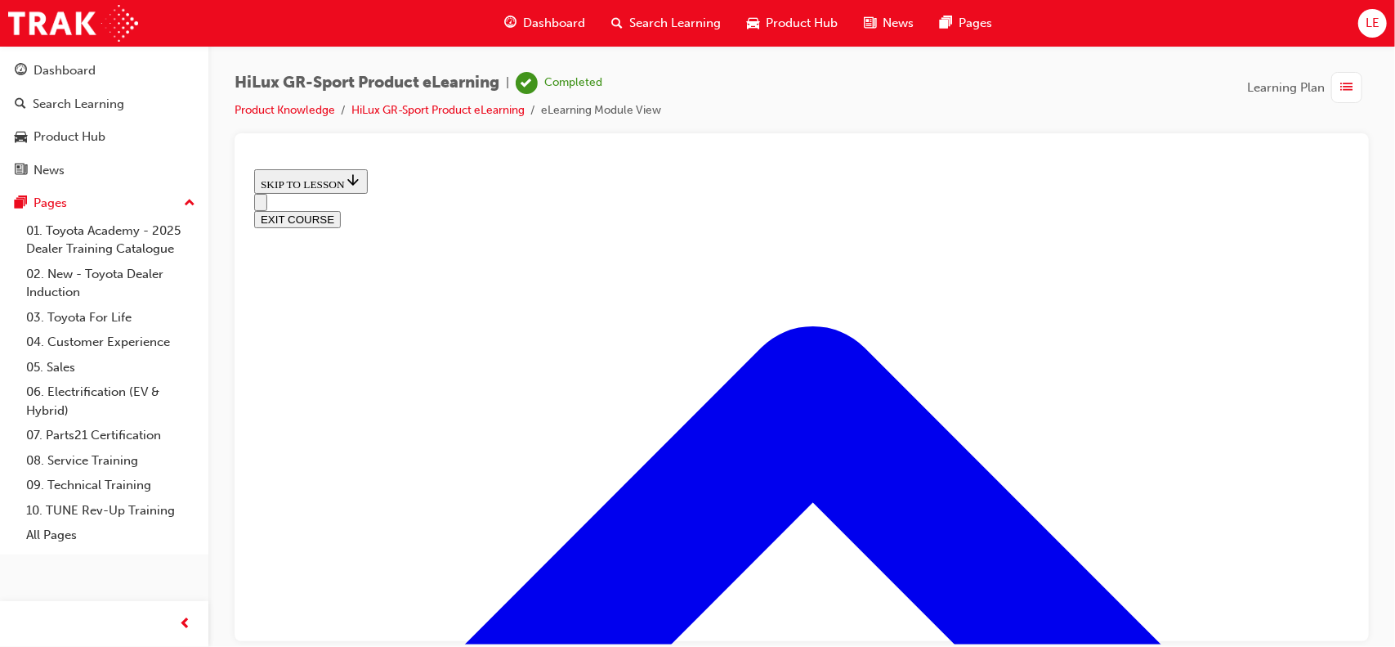
click at [340, 210] on button "EXIT COURSE" at bounding box center [296, 218] width 87 height 17
